Goal: Task Accomplishment & Management: Use online tool/utility

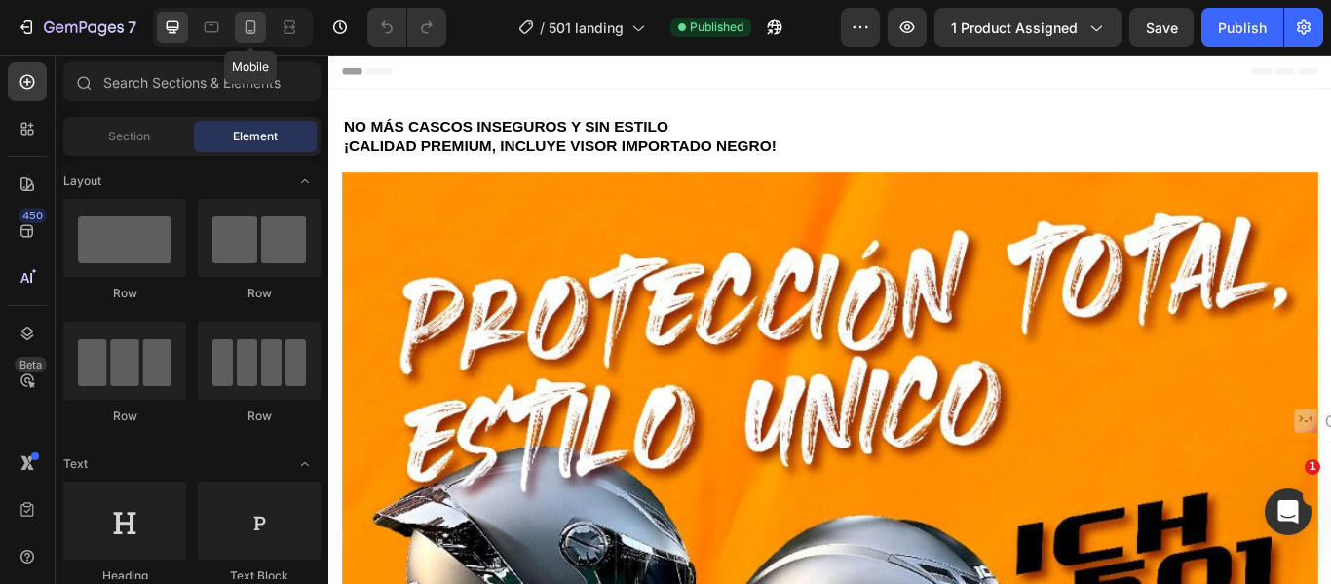
click at [242, 29] on icon at bounding box center [250, 27] width 19 height 19
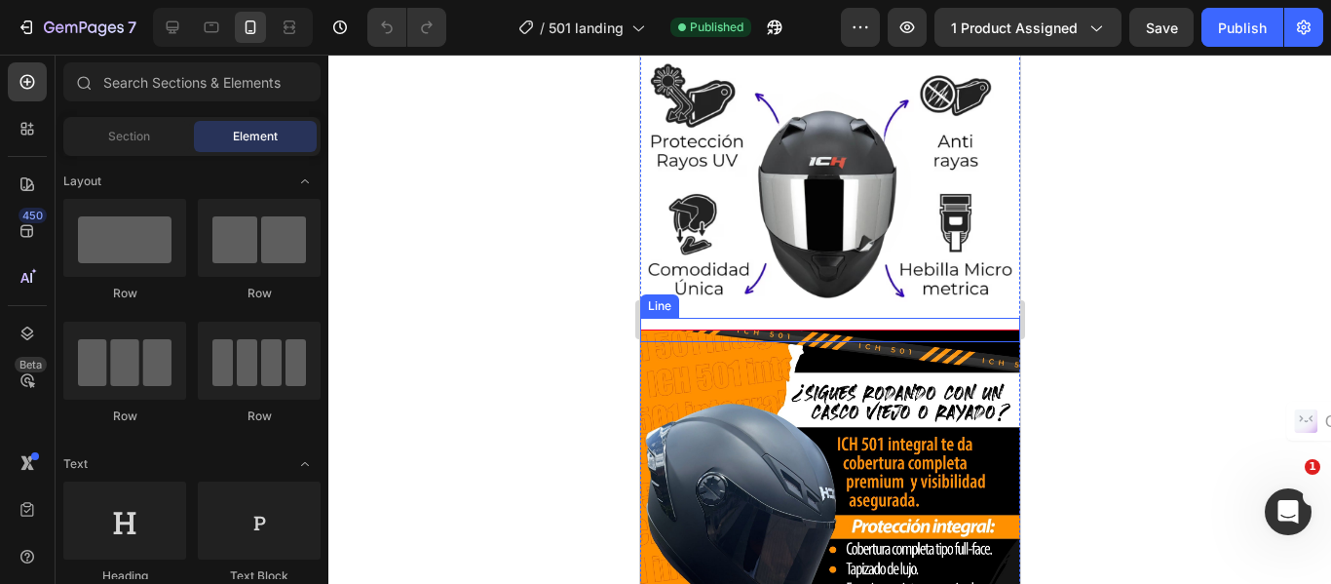
scroll to position [2241, 0]
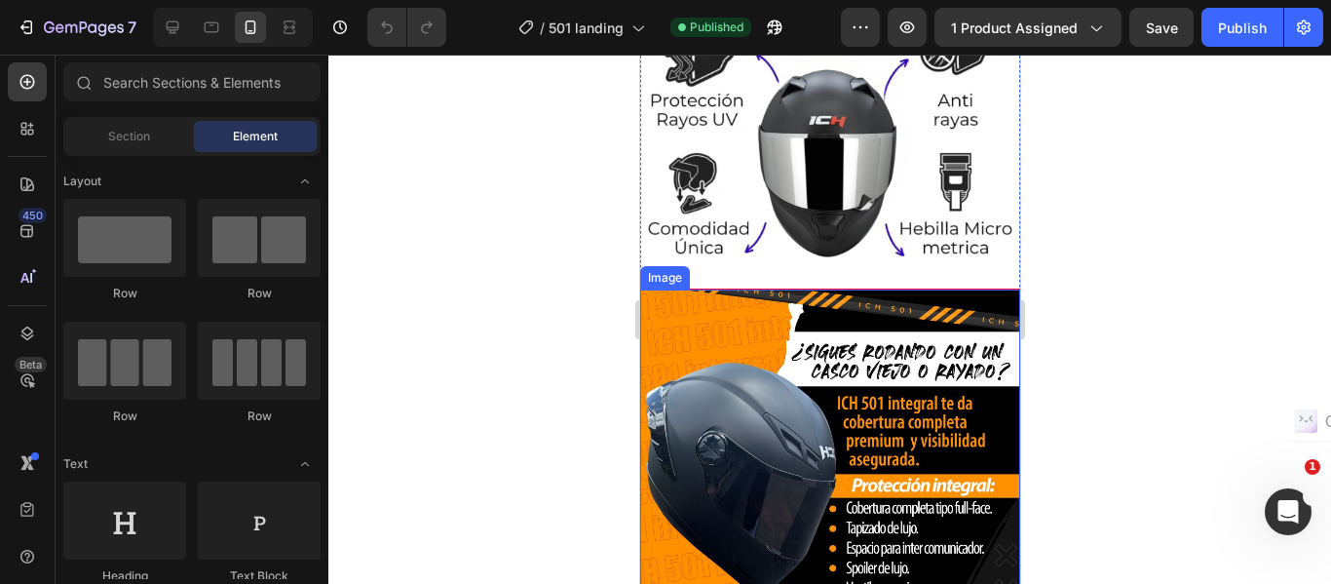
click at [835, 361] on img at bounding box center [829, 486] width 380 height 395
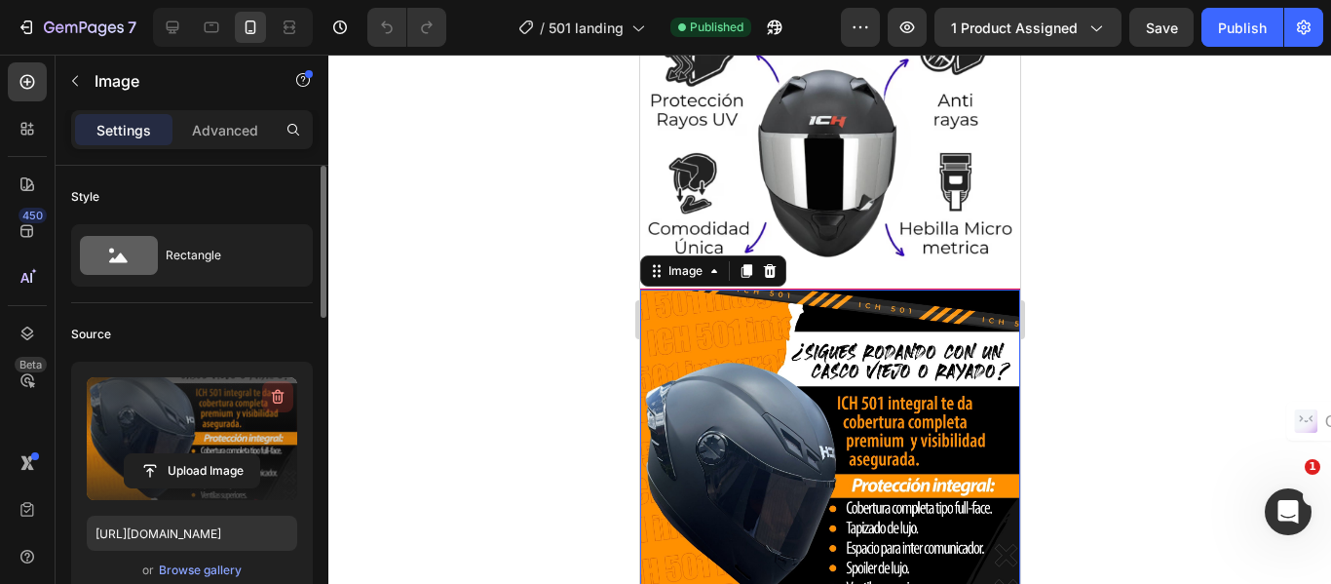
click at [273, 401] on icon "button" at bounding box center [277, 396] width 19 height 19
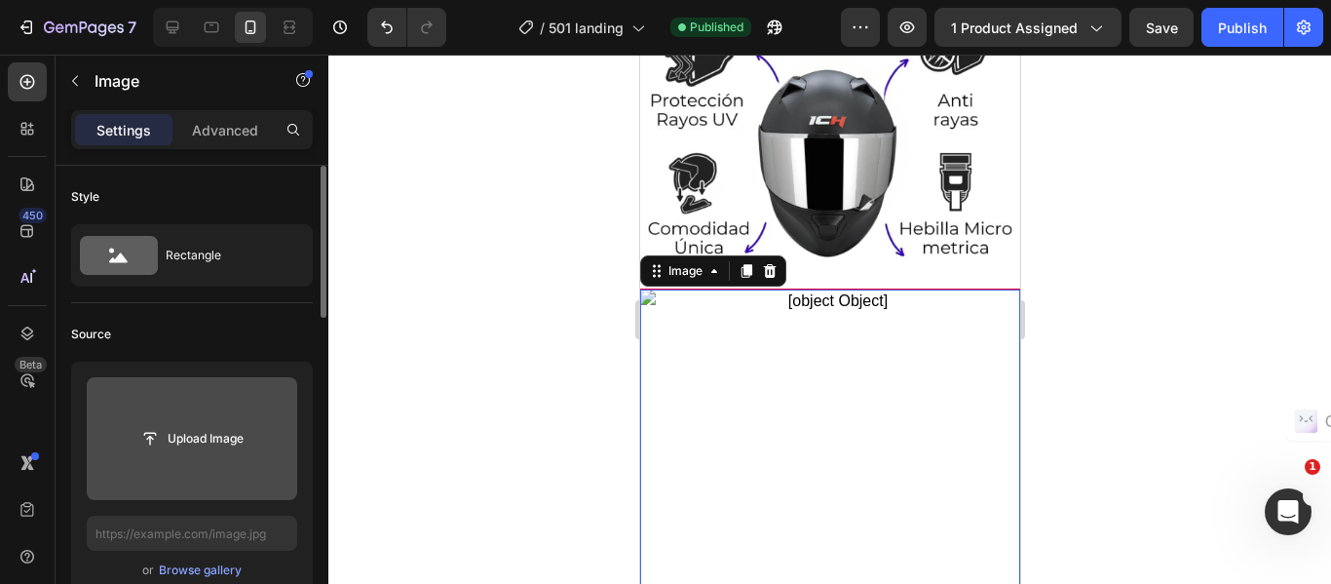
click at [196, 432] on input "file" at bounding box center [192, 438] width 134 height 33
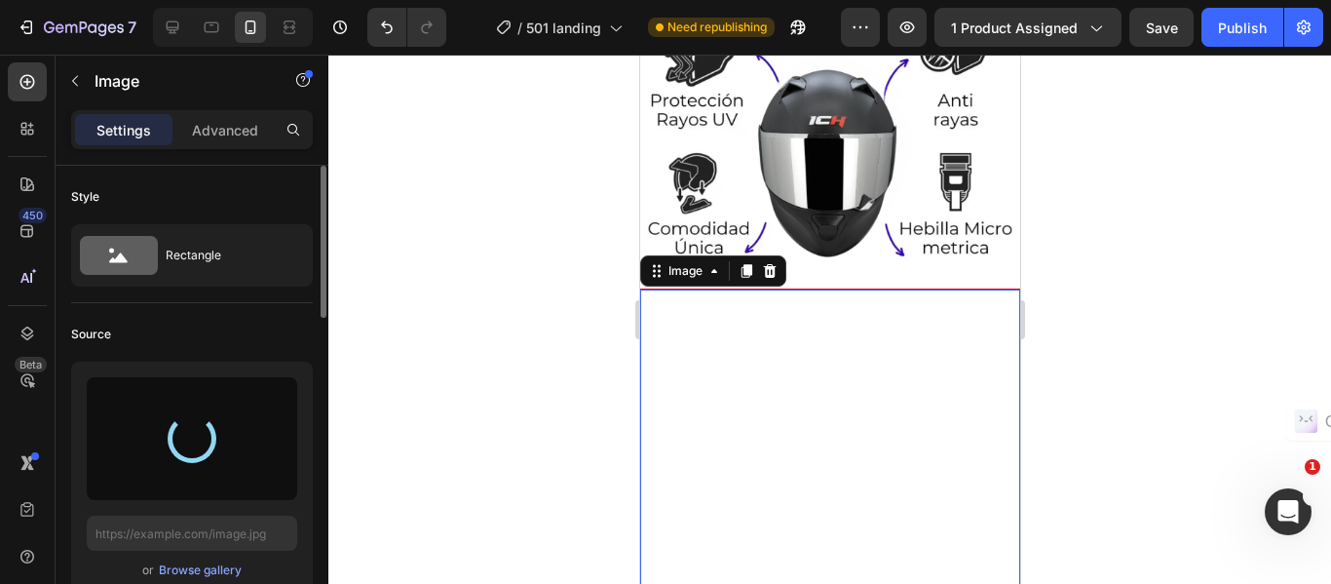
type input "[URL][DOMAIN_NAME]"
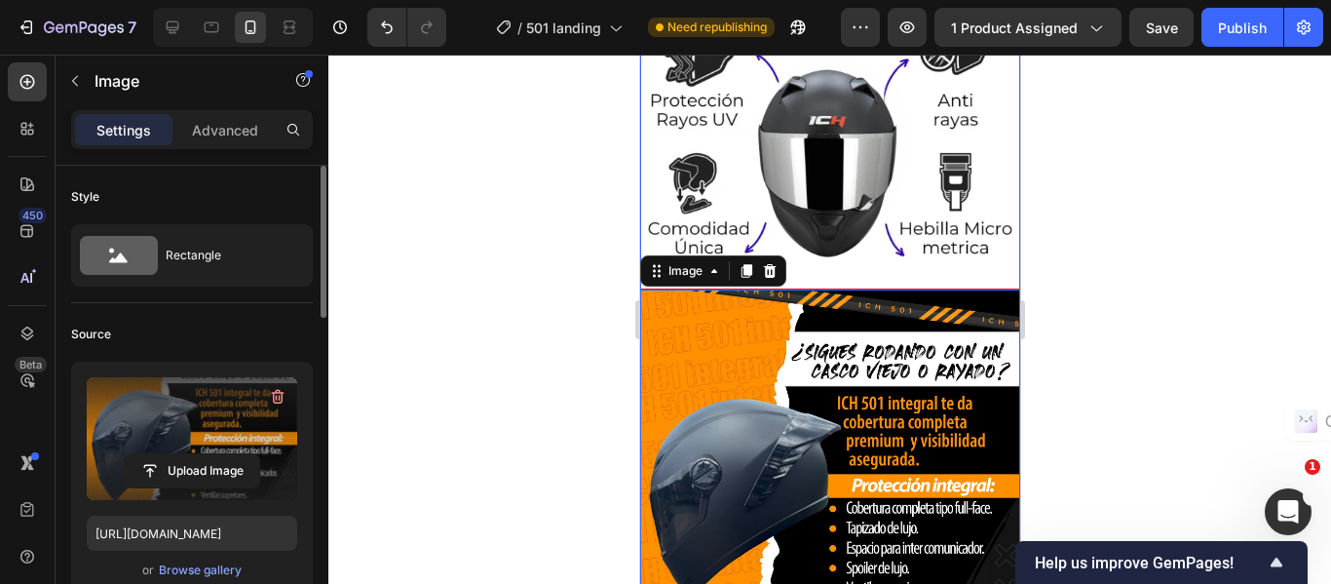
click at [710, 106] on img at bounding box center [829, 100] width 380 height 380
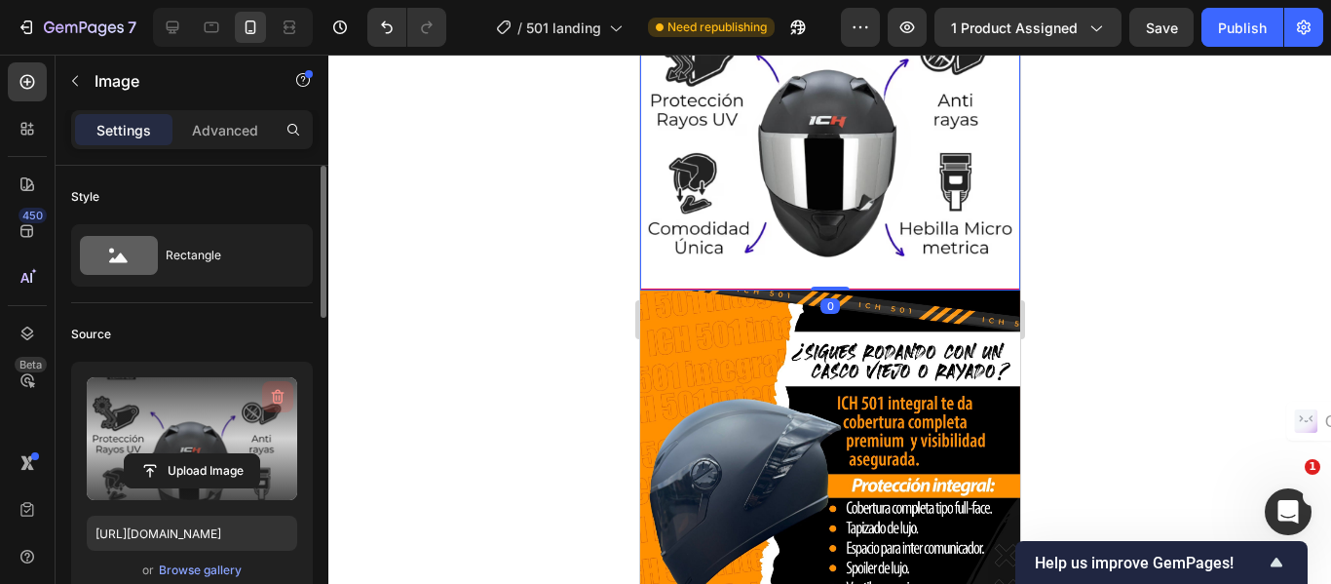
click at [270, 400] on icon "button" at bounding box center [277, 396] width 19 height 19
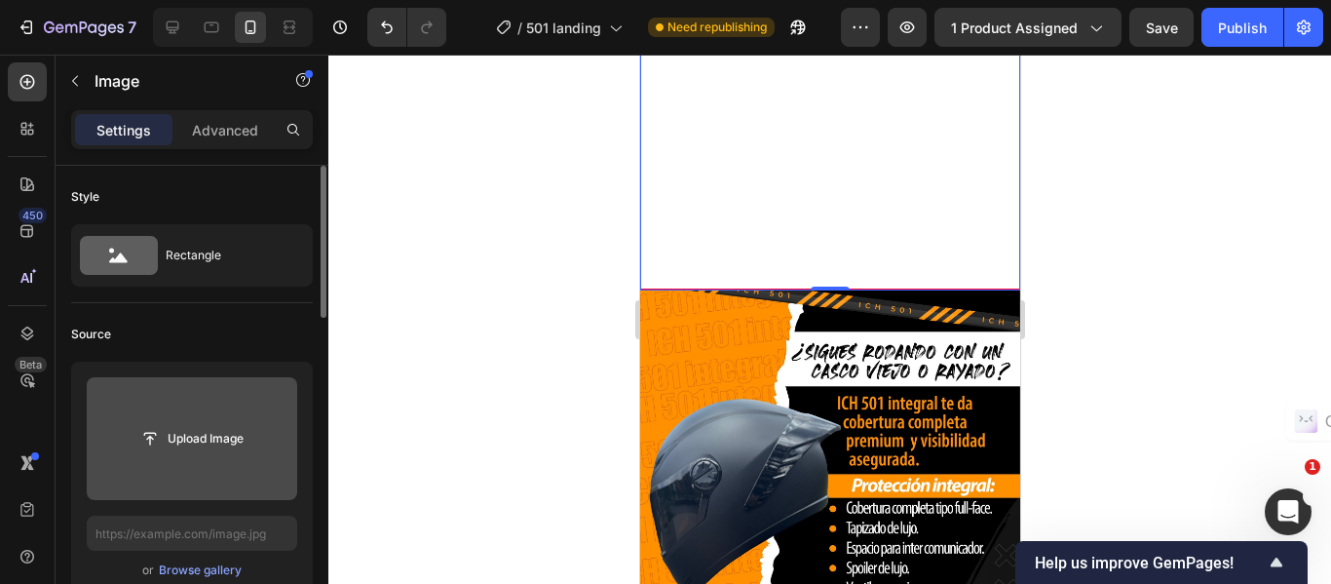
click at [210, 437] on input "file" at bounding box center [192, 438] width 134 height 33
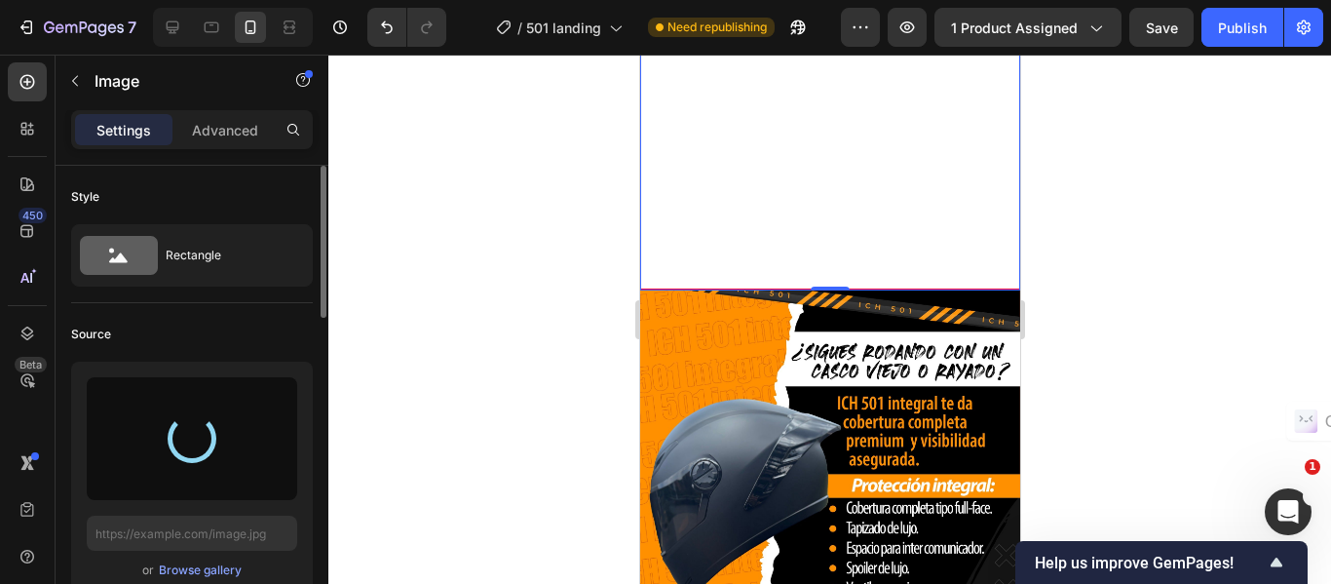
type input "[URL][DOMAIN_NAME]"
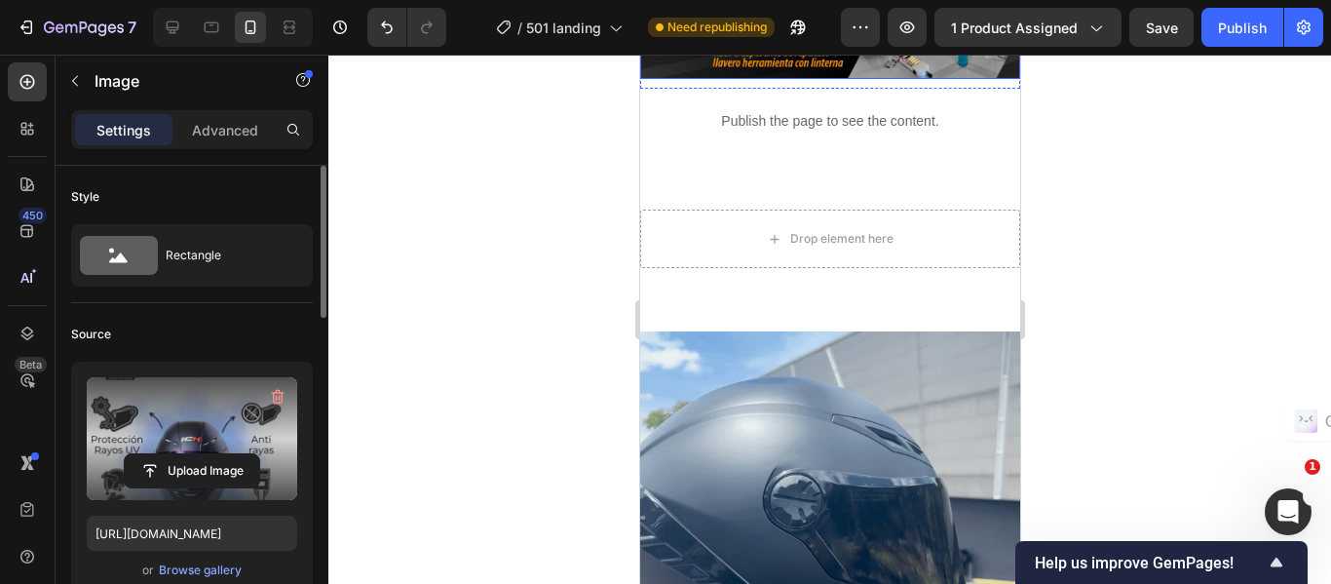
scroll to position [877, 0]
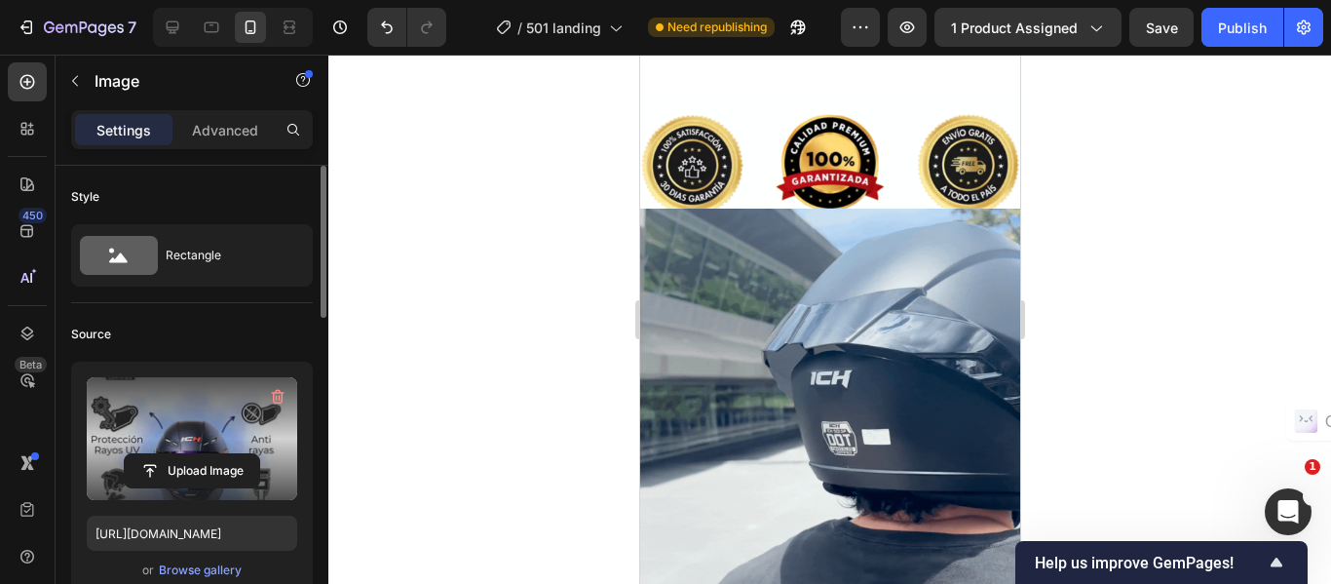
click at [858, 290] on img at bounding box center [829, 398] width 380 height 380
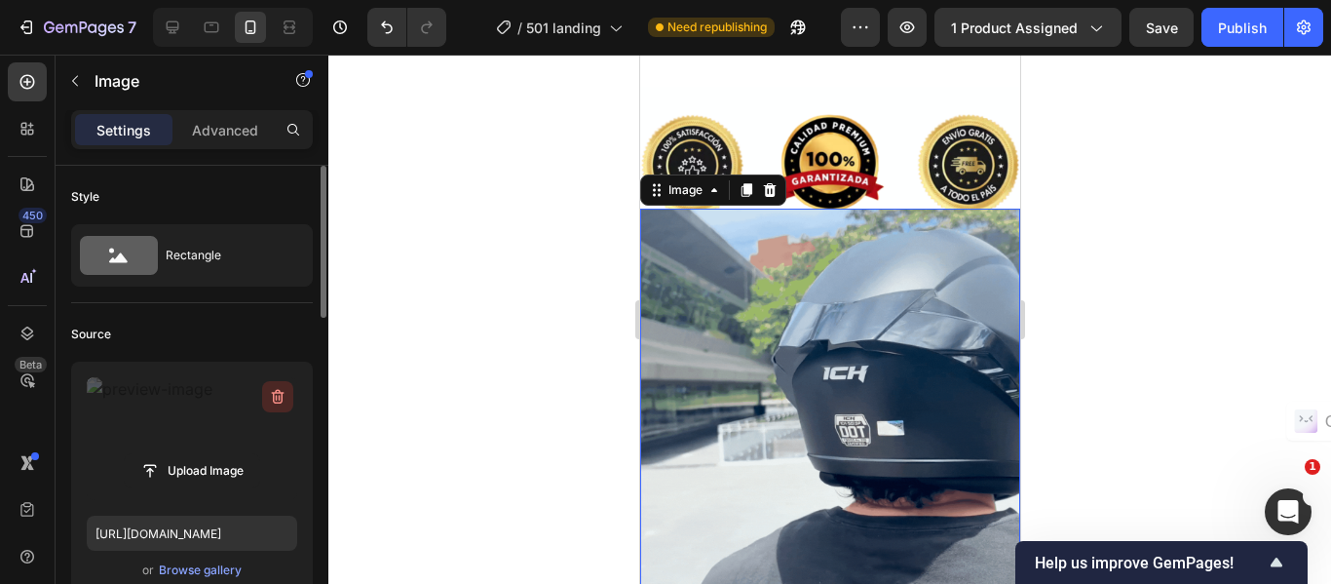
click at [275, 396] on icon "button" at bounding box center [277, 396] width 19 height 19
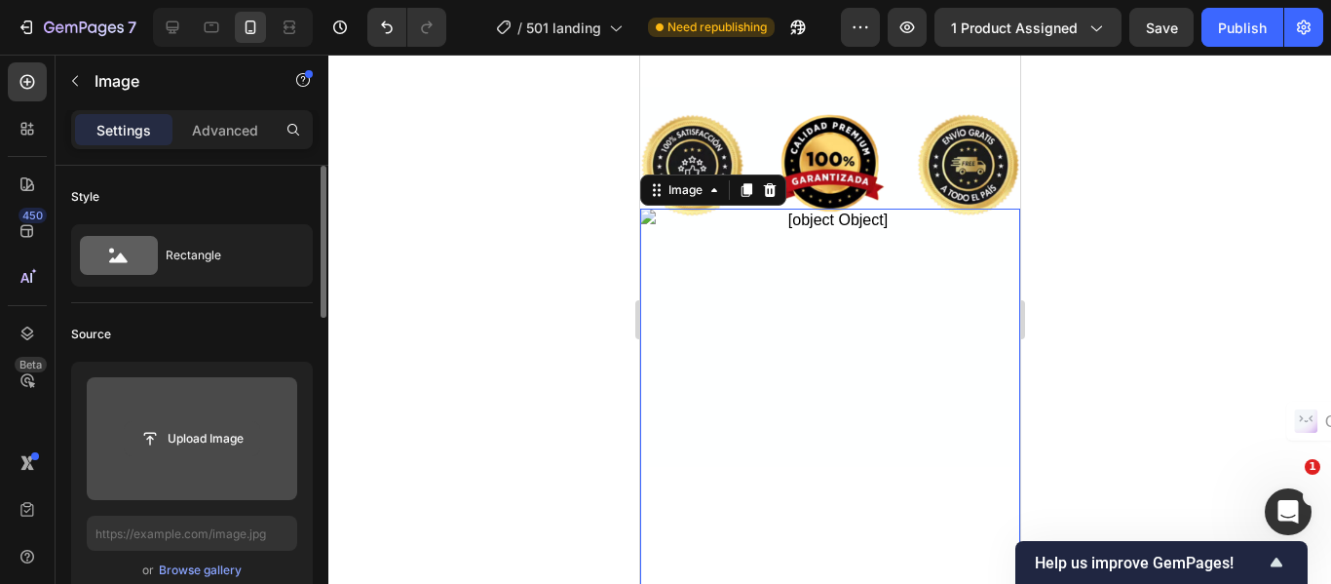
click at [180, 431] on input "file" at bounding box center [192, 438] width 134 height 33
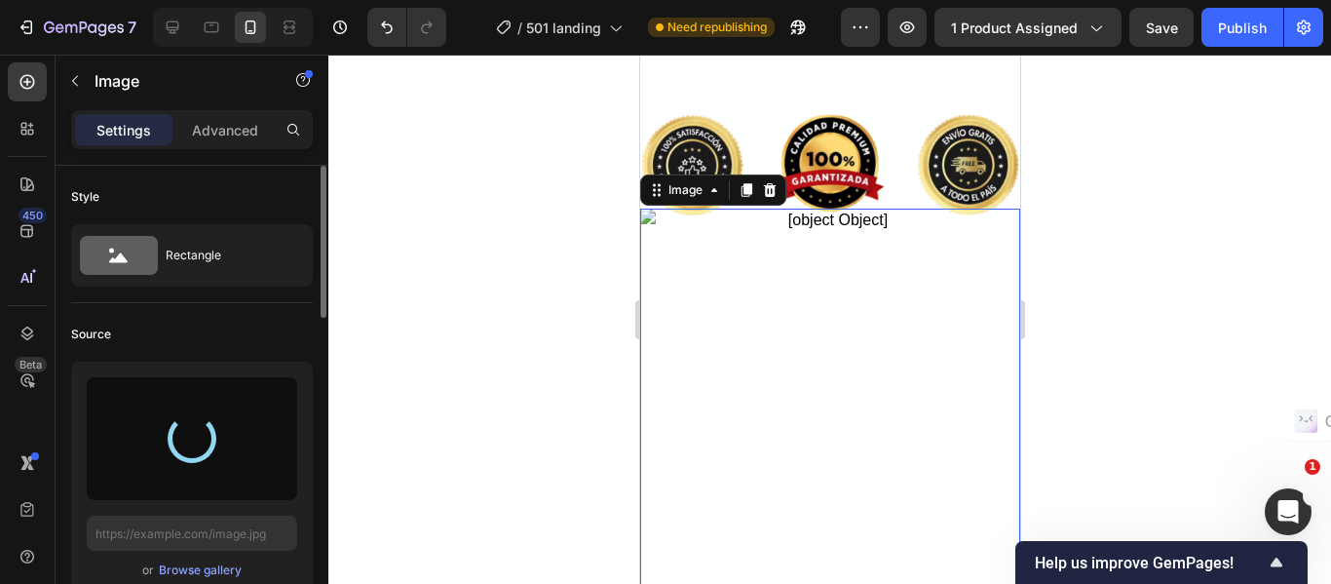
type input "[URL][DOMAIN_NAME]"
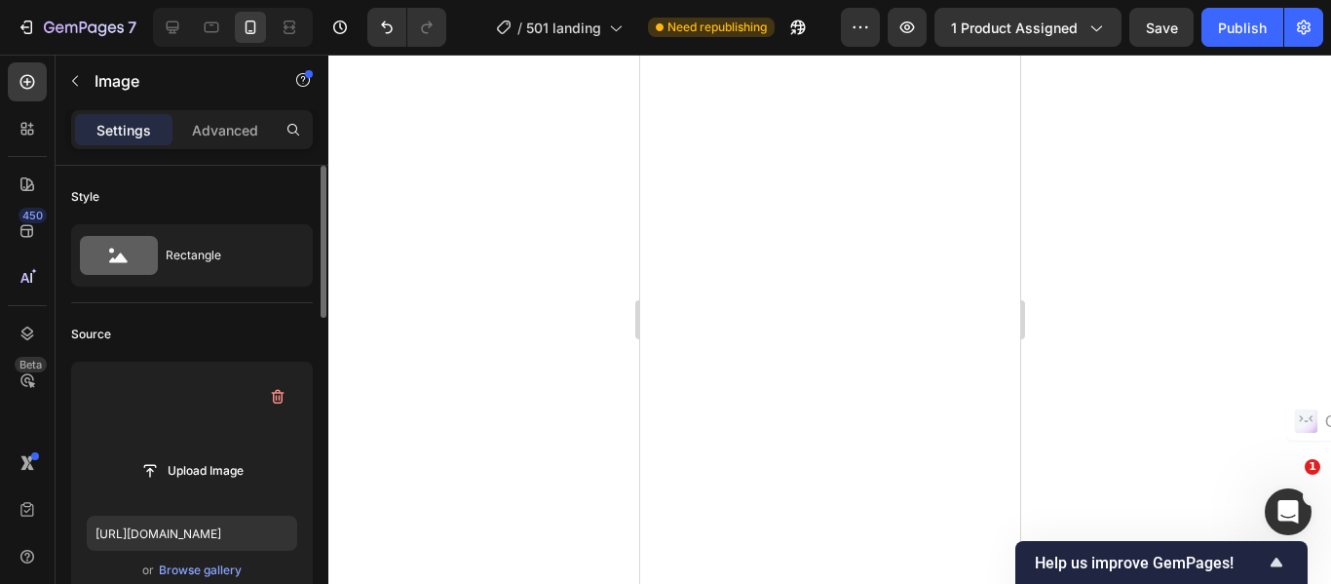
scroll to position [0, 0]
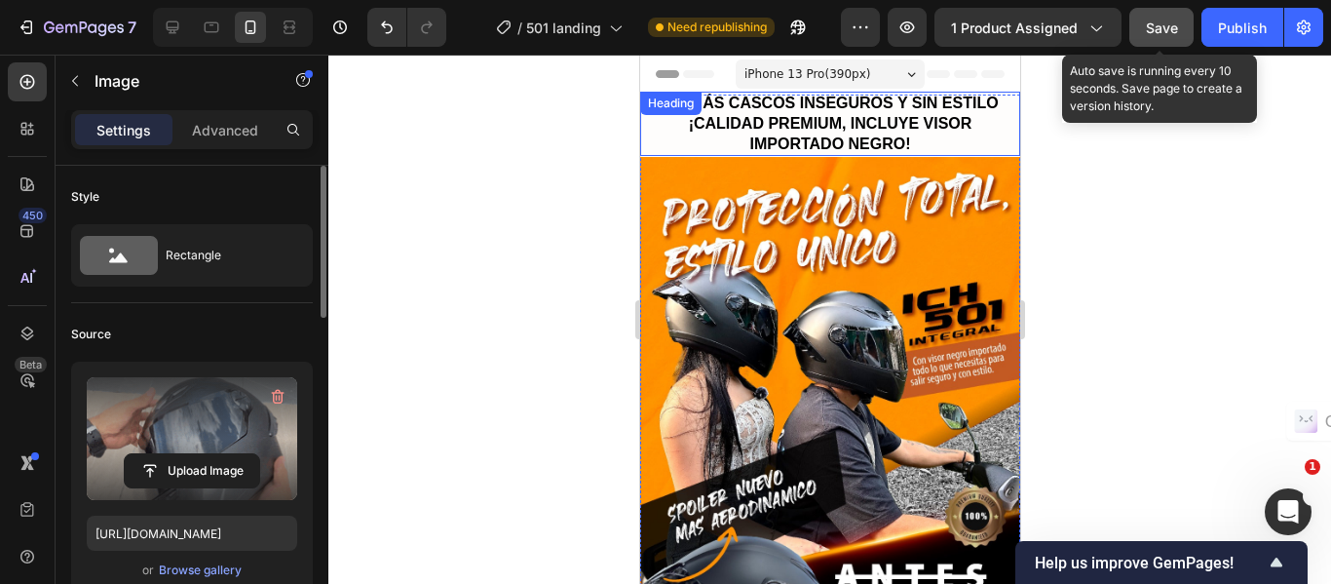
click at [1154, 24] on span "Save" at bounding box center [1162, 27] width 32 height 17
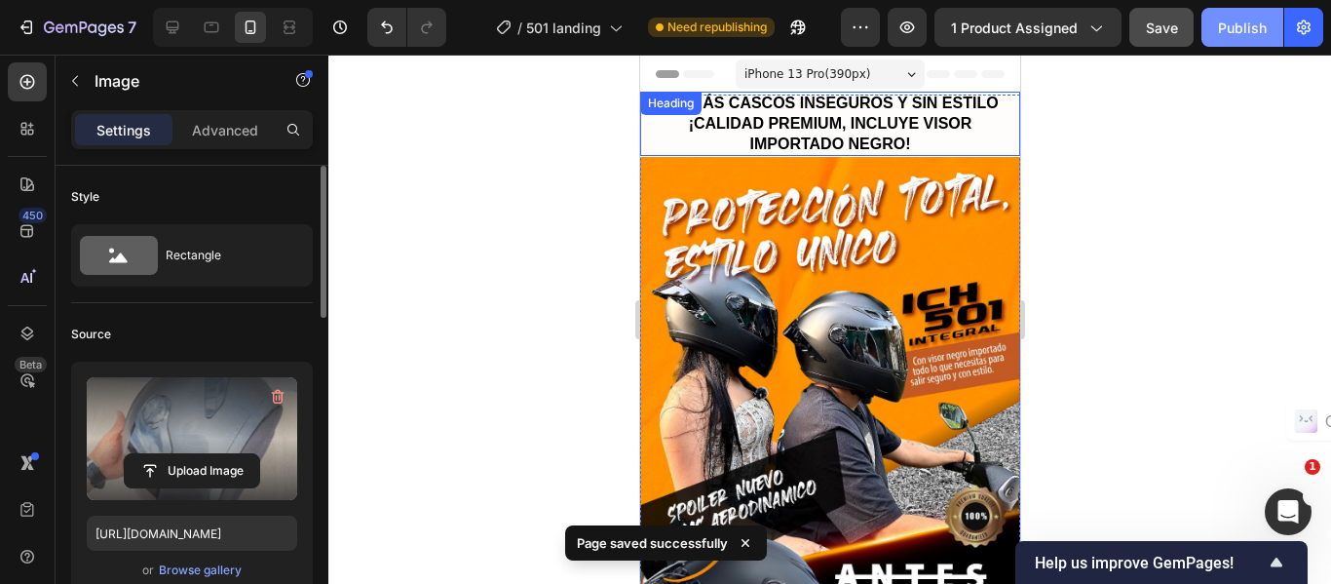
click at [1234, 33] on div "Publish" at bounding box center [1242, 28] width 49 height 20
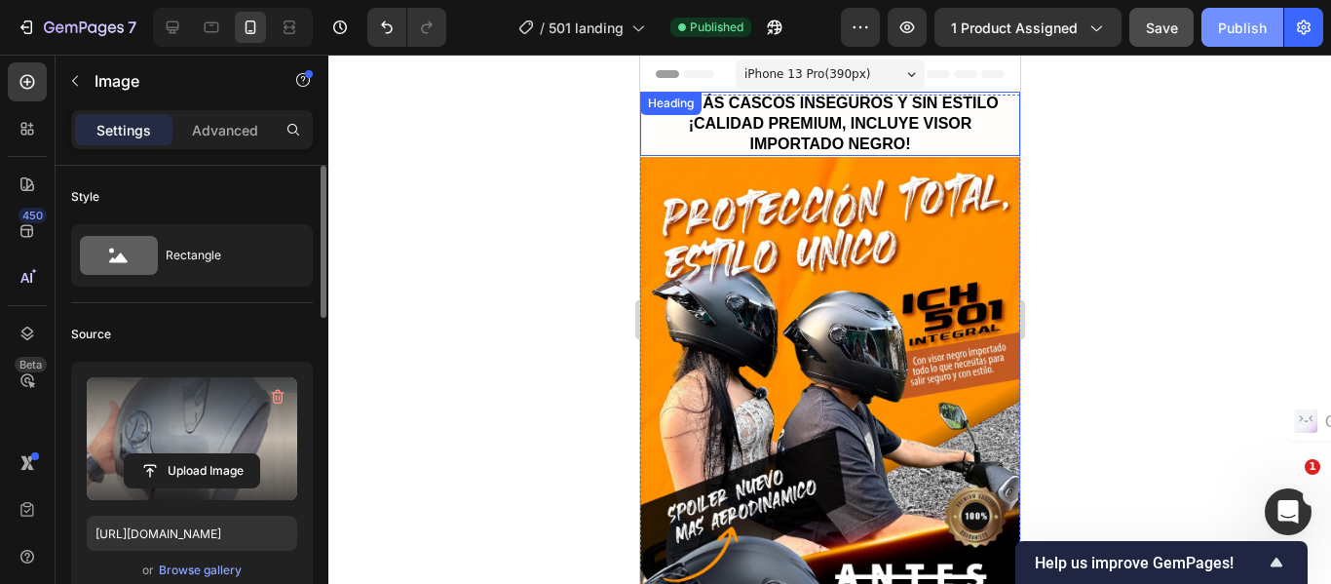
click at [1232, 33] on div "Publish" at bounding box center [1242, 28] width 49 height 20
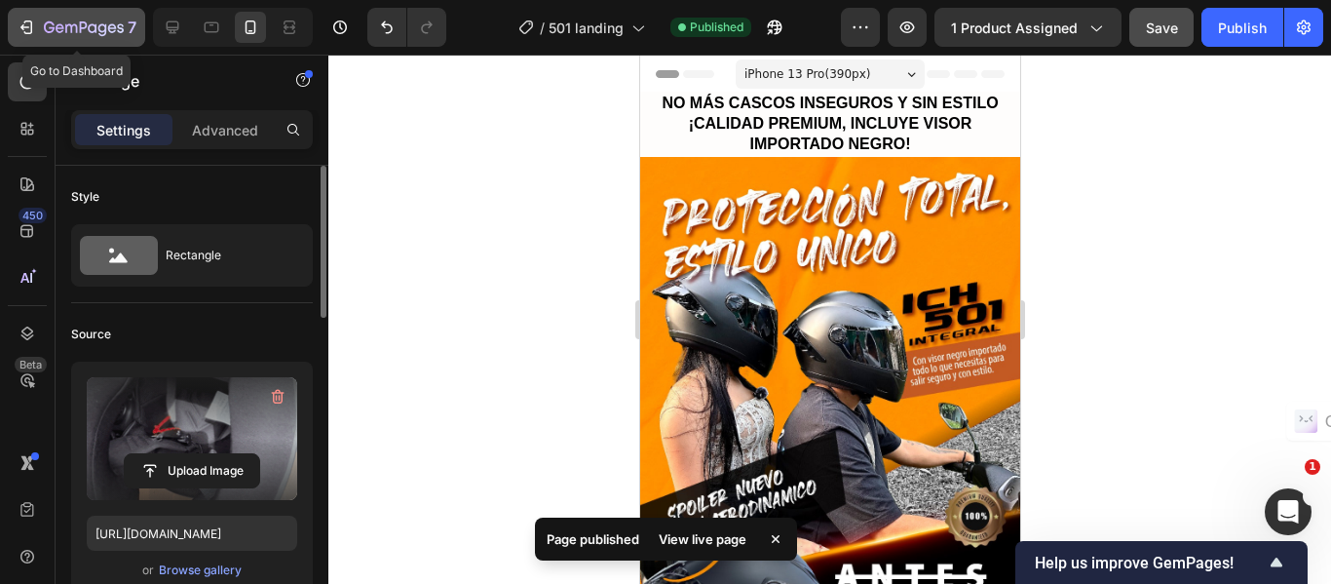
click at [23, 34] on icon "button" at bounding box center [26, 27] width 19 height 19
